Goal: Task Accomplishment & Management: Complete application form

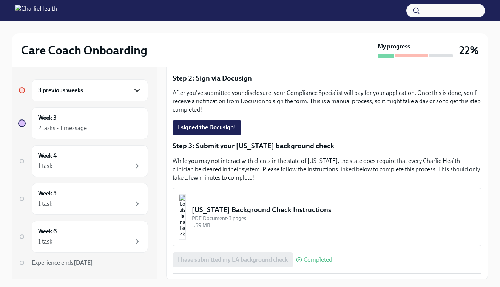
click at [135, 86] on icon "button" at bounding box center [137, 90] width 9 height 9
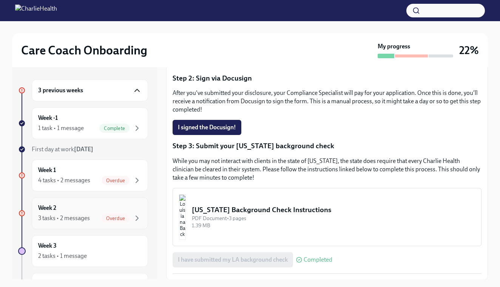
click at [127, 203] on div "Week 2 3 tasks • 2 messages Overdue" at bounding box center [90, 213] width 116 height 32
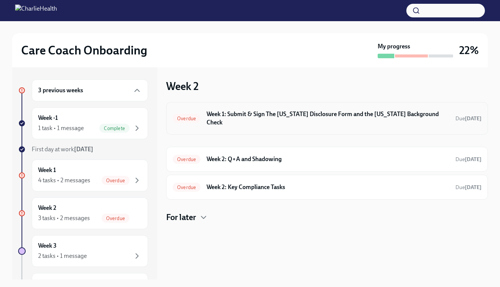
click at [271, 109] on div "Overdue Week 1: Submit & Sign The [US_STATE] Disclosure Form and the [US_STATE]…" at bounding box center [327, 118] width 309 height 20
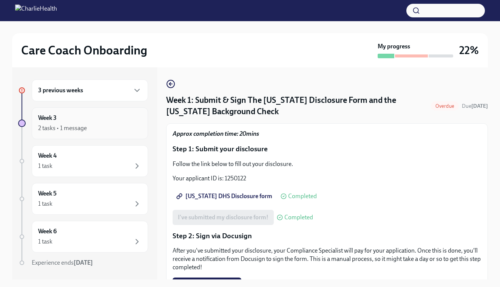
click at [119, 127] on div "2 tasks • 1 message" at bounding box center [90, 128] width 104 height 9
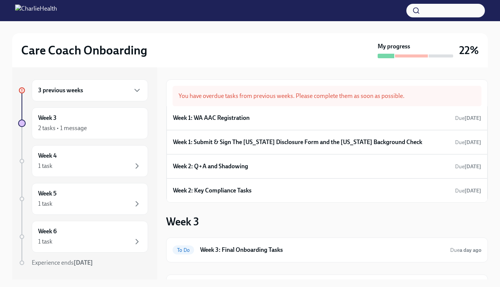
click at [131, 97] on div "3 previous weeks" at bounding box center [90, 90] width 116 height 22
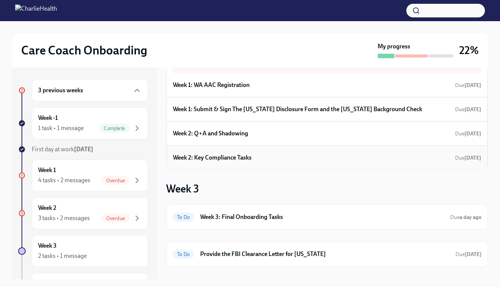
scroll to position [32, 0]
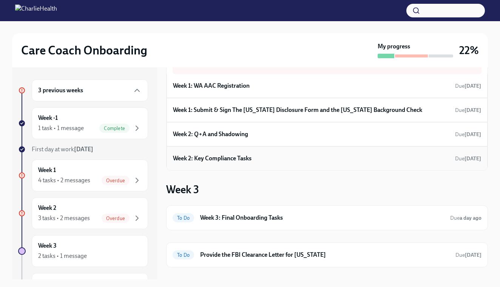
click at [254, 157] on div "Week 2: Key Compliance Tasks Due [DATE]" at bounding box center [327, 158] width 308 height 11
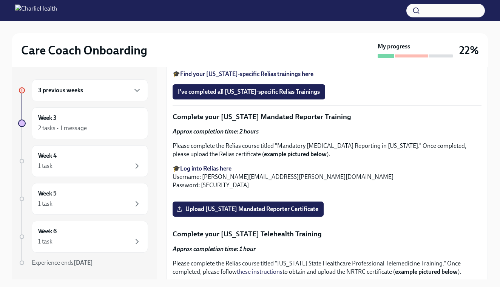
click at [128, 93] on div "3 previous weeks" at bounding box center [90, 90] width 104 height 9
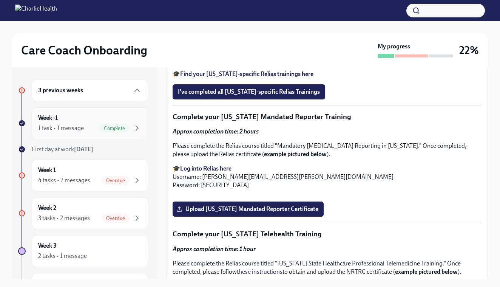
click at [135, 116] on div "Week -1 1 task • 1 message Complete" at bounding box center [90, 123] width 104 height 19
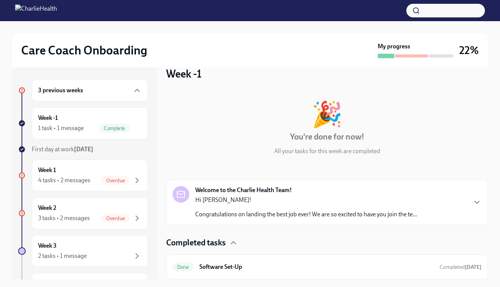
scroll to position [12, 0]
click at [133, 164] on div "Week 1 4 tasks • 2 messages Overdue" at bounding box center [90, 175] width 116 height 32
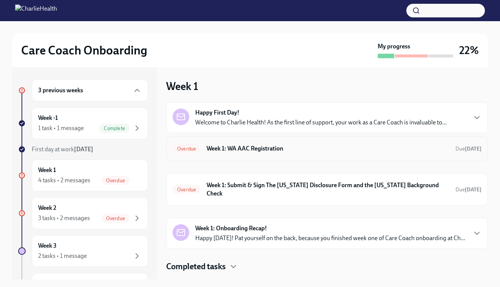
click at [301, 143] on div "Overdue Week 1: WA AAC Registration Due [DATE]" at bounding box center [327, 148] width 309 height 12
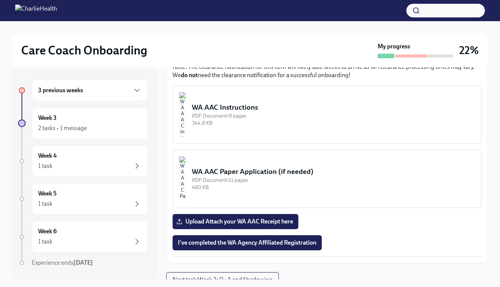
scroll to position [382, 0]
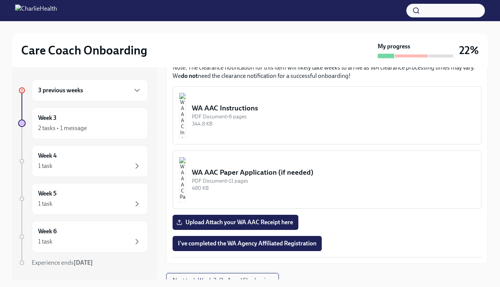
click at [229, 277] on span "Next task : Week 2: Q+A and Shadowing" at bounding box center [223, 281] width 100 height 8
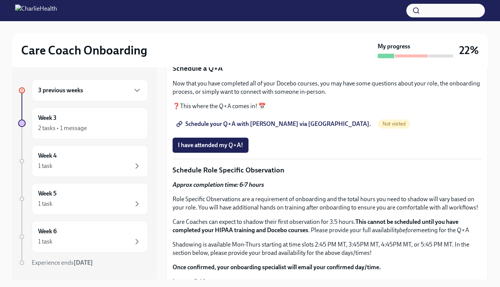
scroll to position [260, 0]
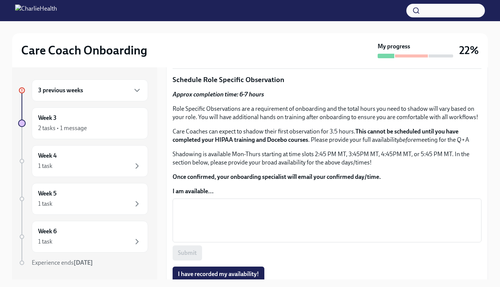
click at [261, 37] on span "Schedule your Q+A with [PERSON_NAME] via [GEOGRAPHIC_DATA]." at bounding box center [274, 34] width 193 height 8
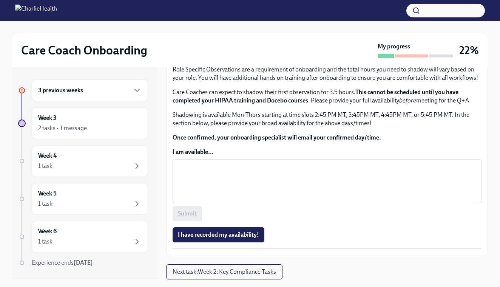
scroll to position [421, 0]
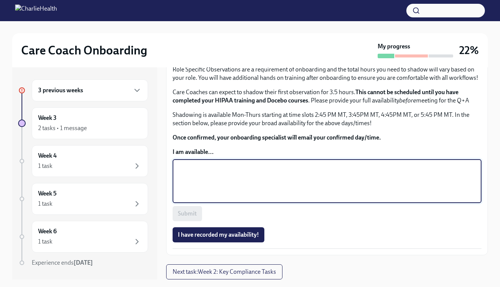
click at [302, 199] on textarea "I am available..." at bounding box center [327, 181] width 300 height 36
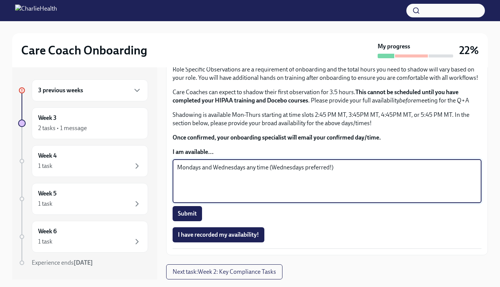
scroll to position [470, 0]
type textarea "Mondays and Wednesdays any time (Wednesdays preferred!)"
click at [199, 221] on button "Submit" at bounding box center [187, 213] width 29 height 15
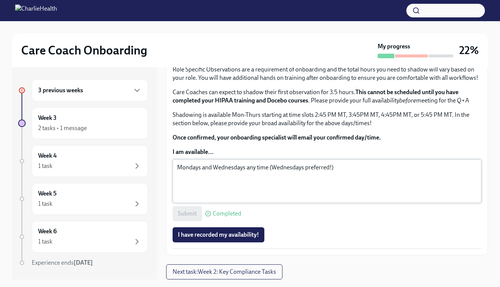
scroll to position [470, 0]
click at [254, 238] on span "I have recorded my availability!" at bounding box center [218, 235] width 81 height 8
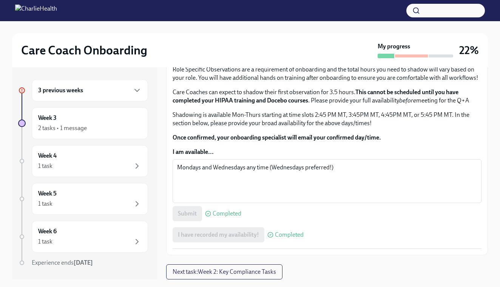
scroll to position [481, 0]
click at [266, 271] on span "Next task : Week 2: Key Compliance Tasks" at bounding box center [225, 272] width 104 height 8
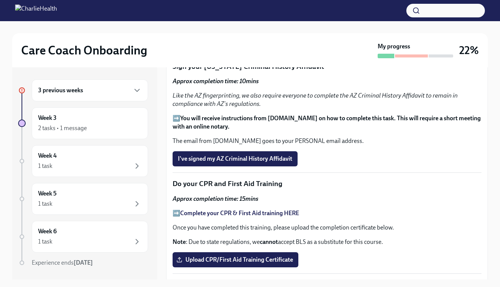
scroll to position [289, 0]
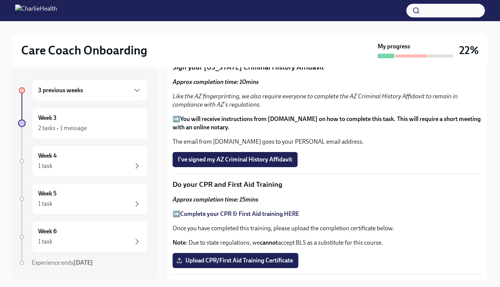
click at [248, 14] on strong "THESE instructions" at bounding box center [241, 9] width 50 height 7
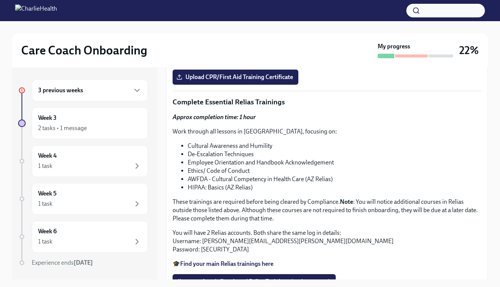
scroll to position [504, 0]
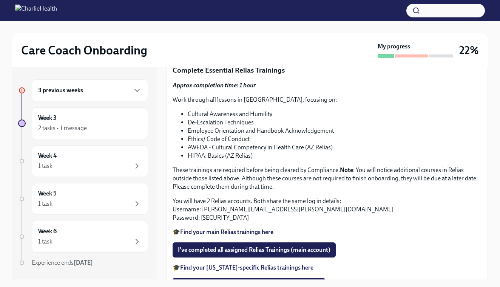
click at [279, 49] on span "Upload CPR/First Aid Training Certificate" at bounding box center [235, 46] width 115 height 8
click at [0, 0] on input "Upload CPR/First Aid Training Certificate" at bounding box center [0, 0] width 0 height 0
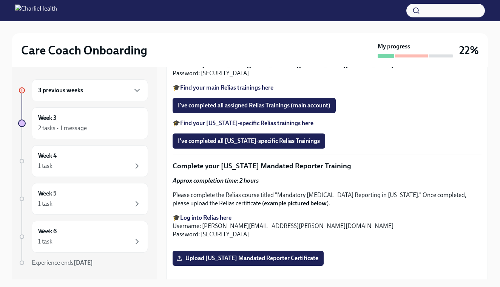
scroll to position [646, 0]
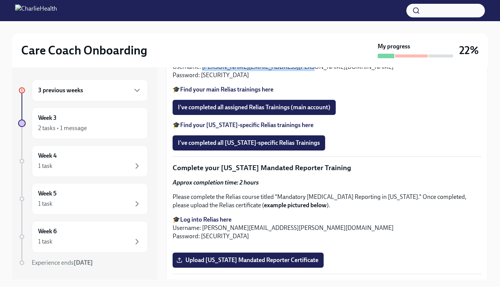
drag, startPoint x: 301, startPoint y: 239, endPoint x: 203, endPoint y: 238, distance: 97.5
click at [203, 79] on p "You will have 2 Relias accounts. Both share the same log in details: Username: …" at bounding box center [327, 66] width 309 height 25
copy p "[PERSON_NAME][EMAIL_ADDRESS][PERSON_NAME][DOMAIN_NAME]"
drag, startPoint x: 229, startPoint y: 246, endPoint x: 200, endPoint y: 248, distance: 29.2
click at [200, 79] on p "You will have 2 Relias accounts. Both share the same log in details: Username: …" at bounding box center [327, 66] width 309 height 25
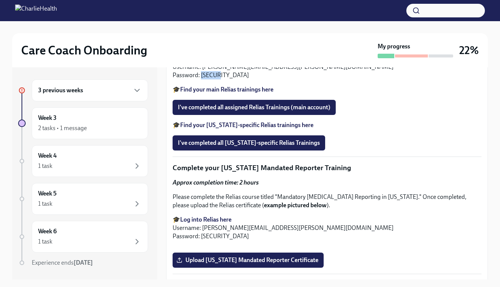
copy p "ch1234"
